Goal: Information Seeking & Learning: Learn about a topic

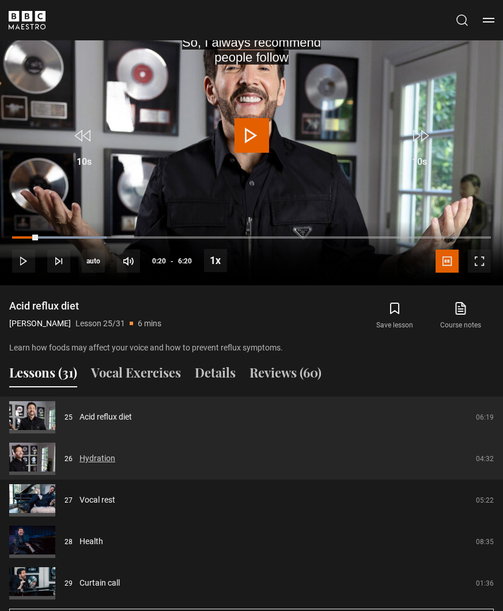
scroll to position [1027, 0]
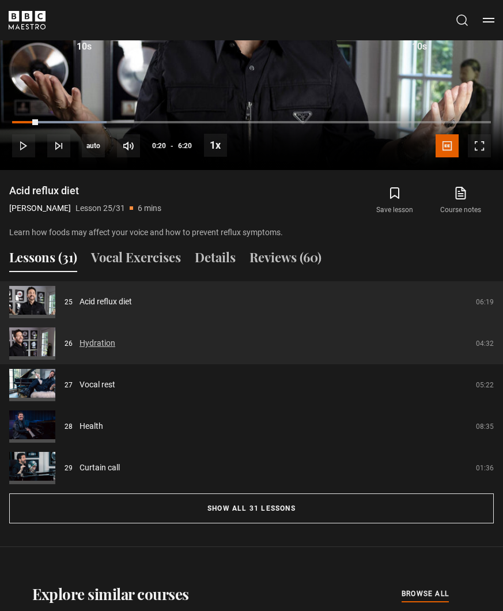
click at [89, 337] on link "Hydration" at bounding box center [98, 343] width 36 height 12
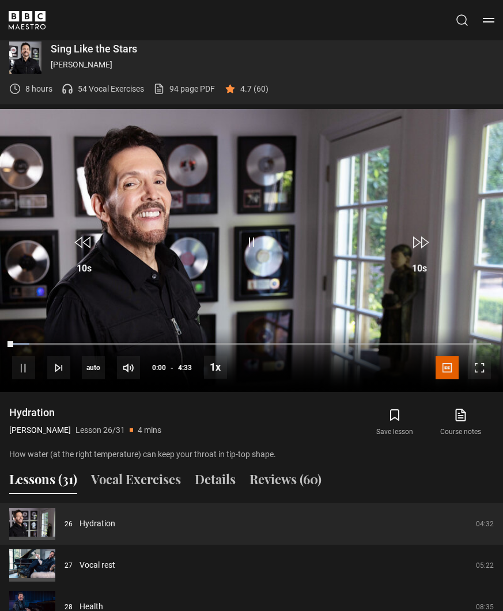
scroll to position [796, 0]
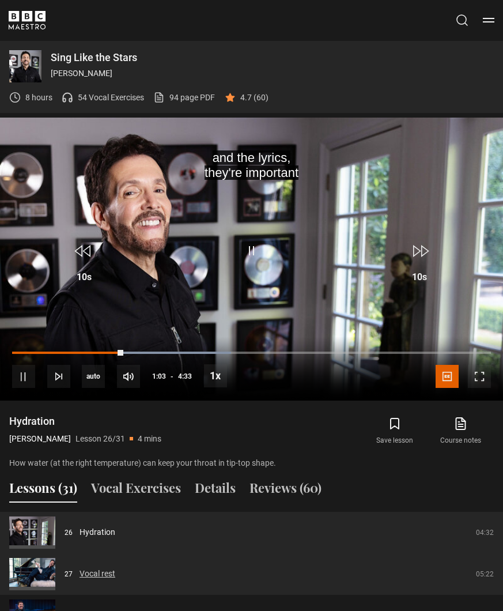
click at [92, 568] on link "Vocal rest" at bounding box center [98, 574] width 36 height 12
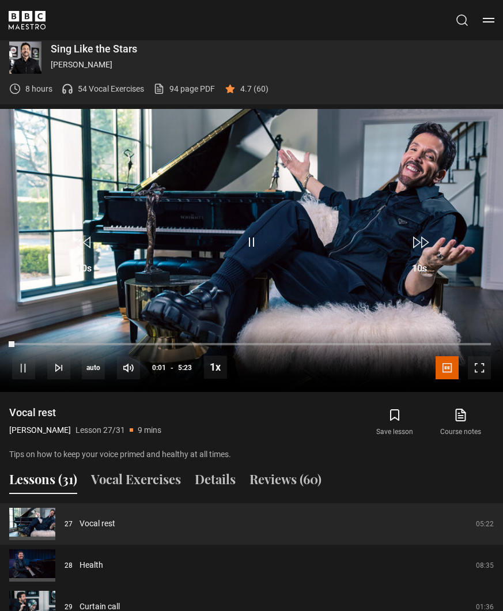
scroll to position [796, 0]
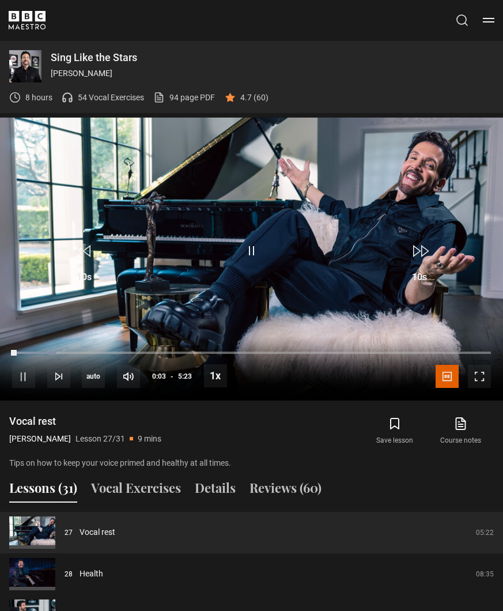
click at [383, 492] on div "Lessons (31) Vocal Exercises Details Reviews (60)" at bounding box center [251, 492] width 503 height 29
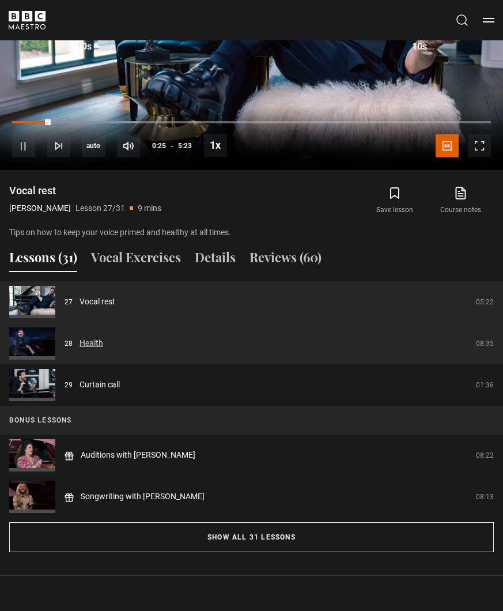
click at [86, 337] on link "Health" at bounding box center [92, 343] width 24 height 12
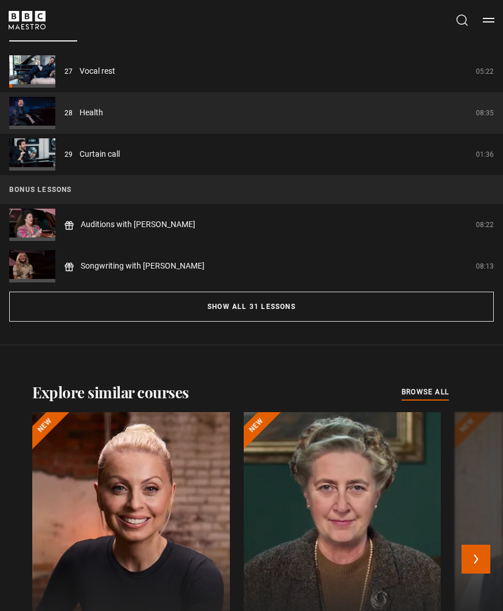
scroll to position [1142, 0]
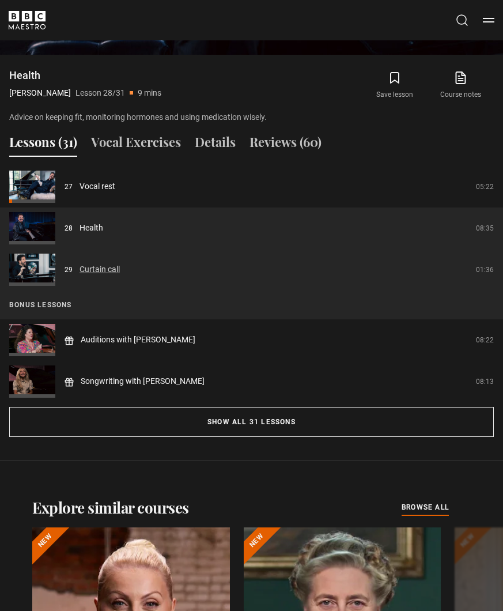
click at [105, 263] on link "Curtain call" at bounding box center [100, 269] width 40 height 12
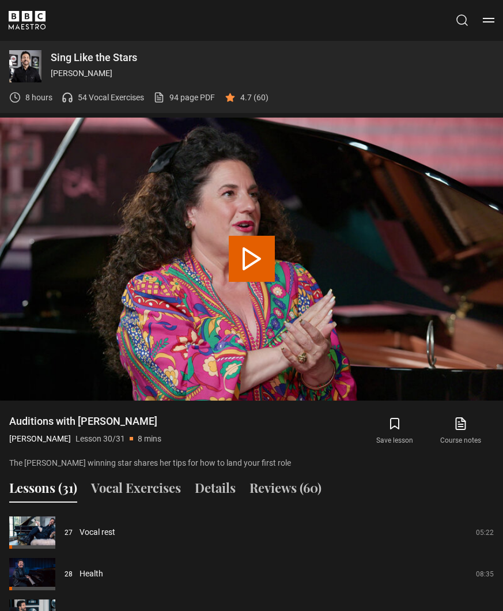
scroll to position [805, 0]
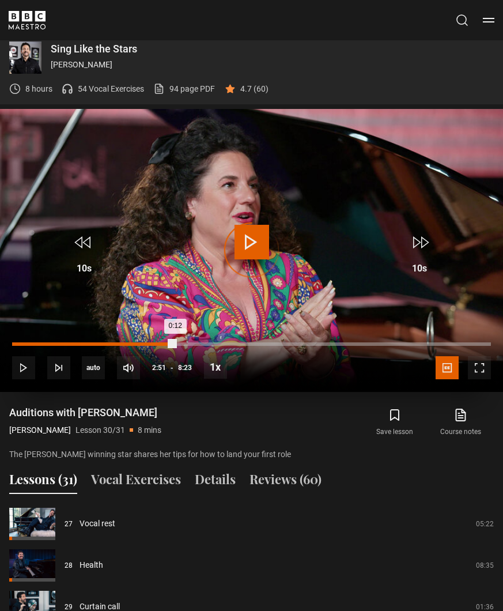
click at [175, 342] on div "Loaded : 10.93% 2:51 0:12" at bounding box center [251, 343] width 479 height 3
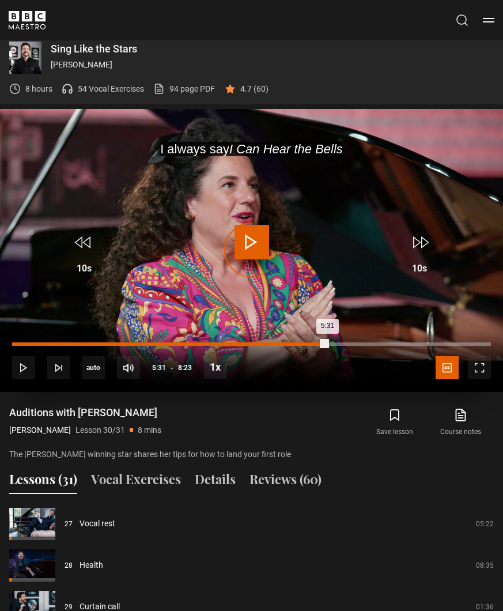
click at [327, 342] on div "Loaded : 0.00% 5:31 5:31" at bounding box center [251, 343] width 479 height 3
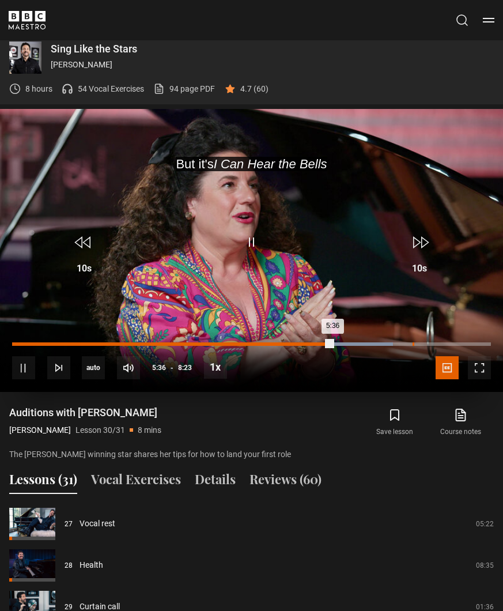
click at [413, 342] on div "7:00" at bounding box center [414, 343] width 2 height 3
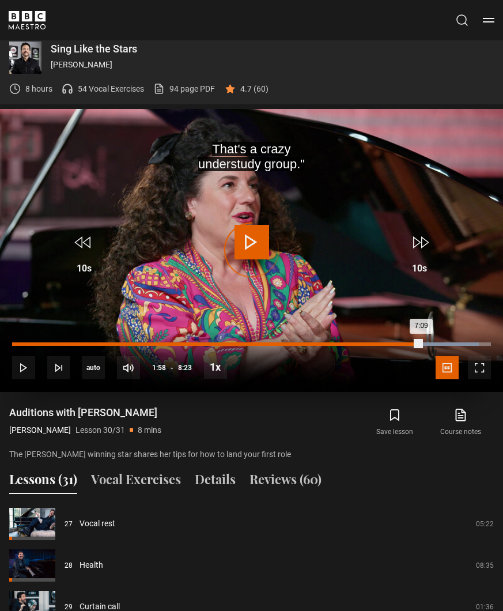
click at [124, 342] on div "1:58" at bounding box center [125, 343] width 2 height 3
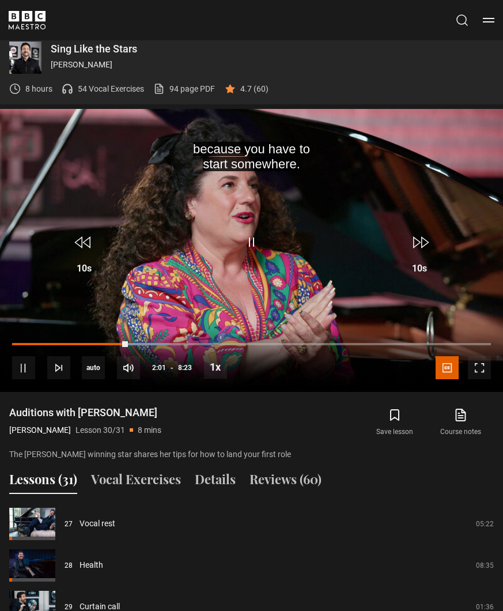
scroll to position [1151, 0]
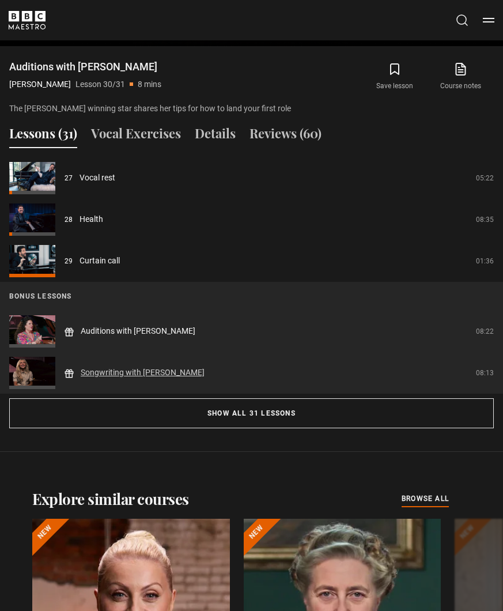
click at [89, 366] on link "Songwriting with [PERSON_NAME]" at bounding box center [143, 372] width 124 height 12
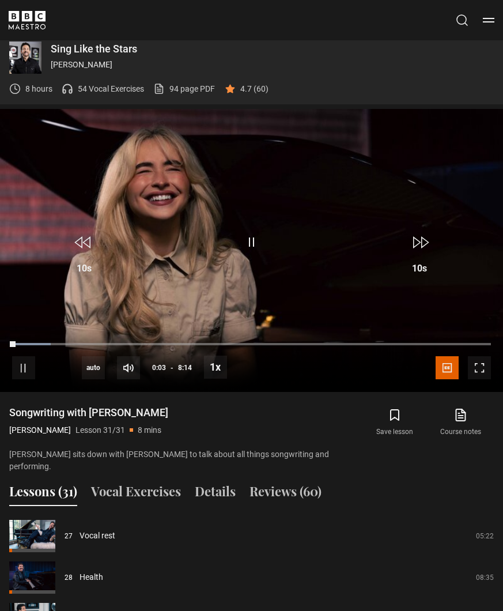
scroll to position [796, 0]
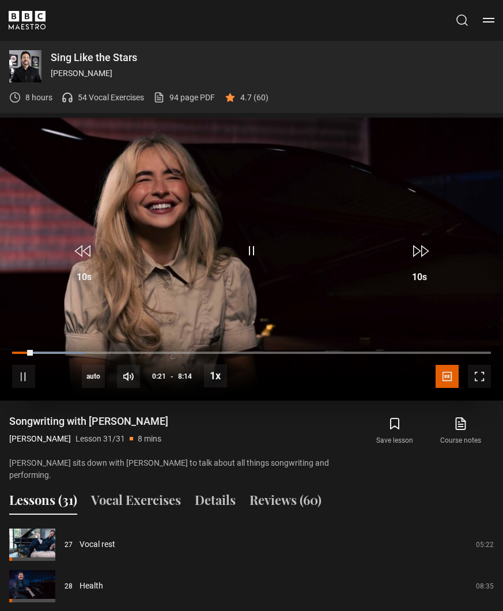
click at [307, 168] on video "Video Player" at bounding box center [251, 259] width 503 height 283
